Goal: Task Accomplishment & Management: Manage account settings

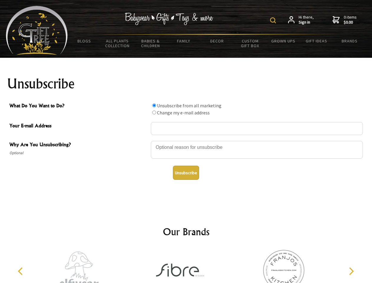
click at [274, 20] on img at bounding box center [273, 20] width 6 height 6
click at [186, 141] on div at bounding box center [257, 150] width 212 height 21
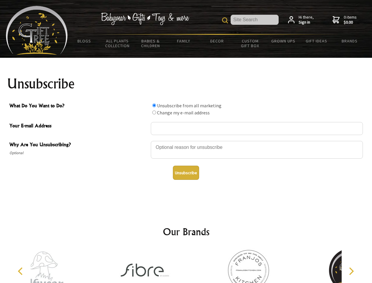
click at [154, 105] on input "What Do You Want to Do?" at bounding box center [154, 105] width 4 height 4
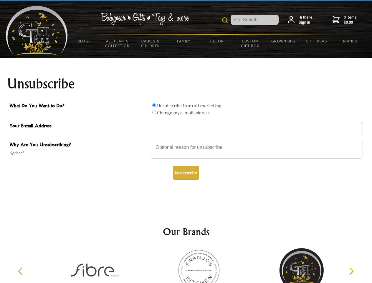
click at [154, 112] on input "What Do You Want to Do?" at bounding box center [154, 113] width 4 height 4
radio input "true"
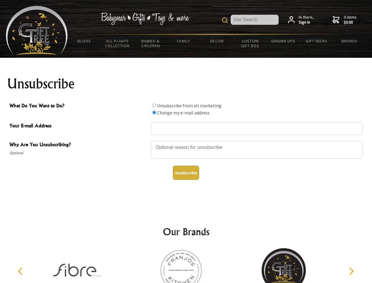
click at [186, 173] on button "Unsubscribe" at bounding box center [186, 173] width 26 height 14
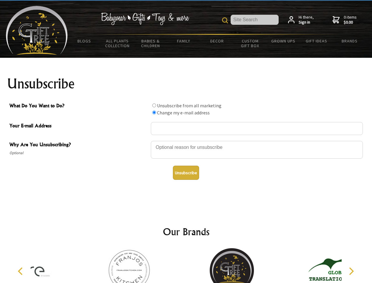
click at [21, 271] on icon "Previous" at bounding box center [21, 271] width 8 height 8
